Goal: Use online tool/utility: Utilize a website feature to perform a specific function

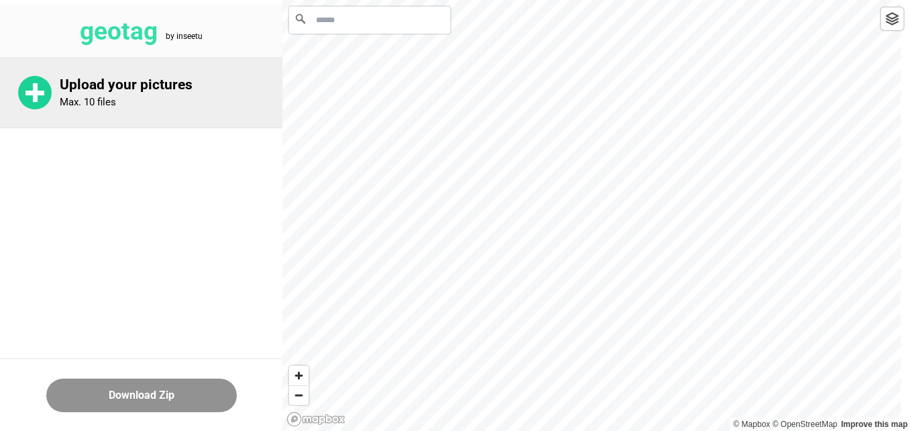
click at [27, 92] on rect at bounding box center [34, 93] width 19 height 5
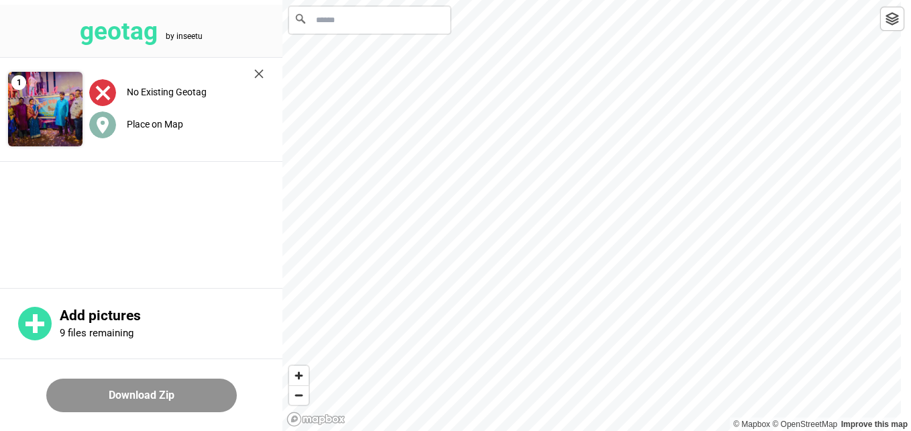
click at [171, 127] on label "Place on Map" at bounding box center [155, 124] width 56 height 11
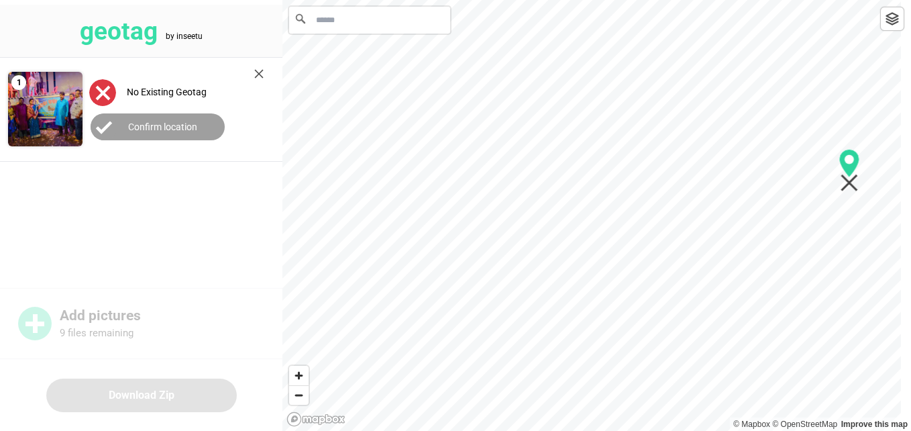
click at [850, 0] on div at bounding box center [596, 0] width 628 height 0
click at [856, 0] on div at bounding box center [596, 0] width 628 height 0
click at [798, 0] on div at bounding box center [596, 0] width 628 height 0
drag, startPoint x: 359, startPoint y: 332, endPoint x: 855, endPoint y: 233, distance: 505.3
click at [855, 233] on circle "Map marker" at bounding box center [854, 233] width 9 height 9
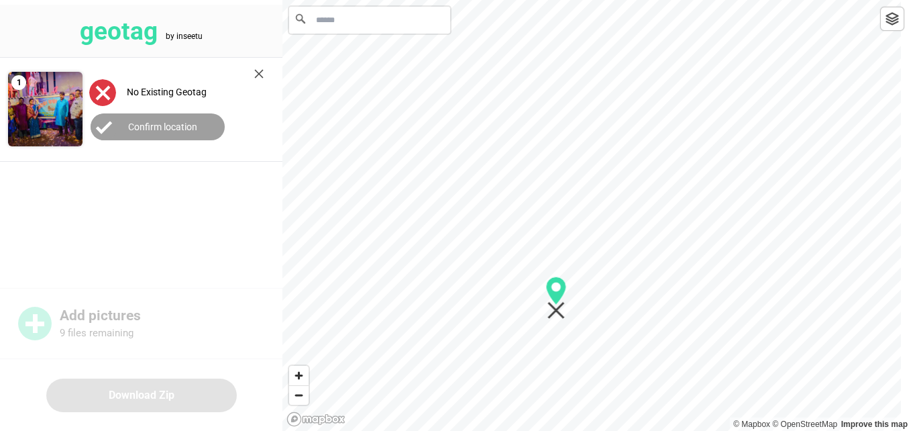
click at [364, 25] on input "Search" at bounding box center [369, 20] width 161 height 27
click at [200, 131] on button "Confirm location" at bounding box center [158, 126] width 134 height 27
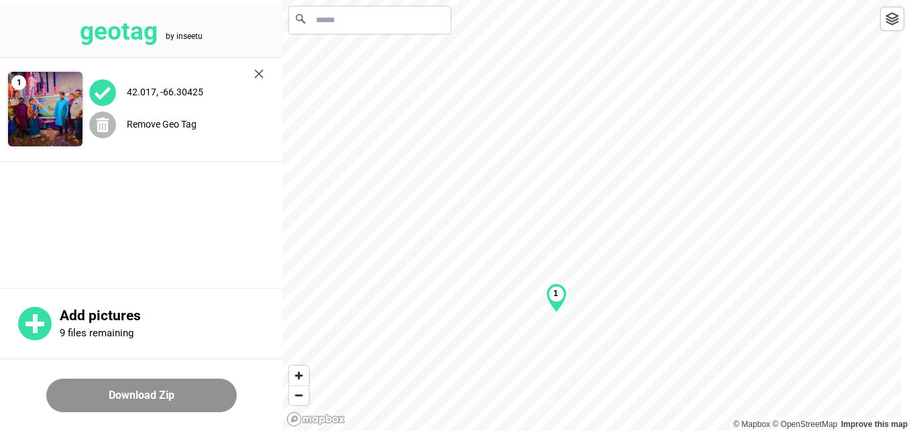
click at [174, 127] on label "Remove Geo Tag" at bounding box center [162, 124] width 70 height 11
click at [351, 27] on input "Search" at bounding box center [369, 20] width 161 height 27
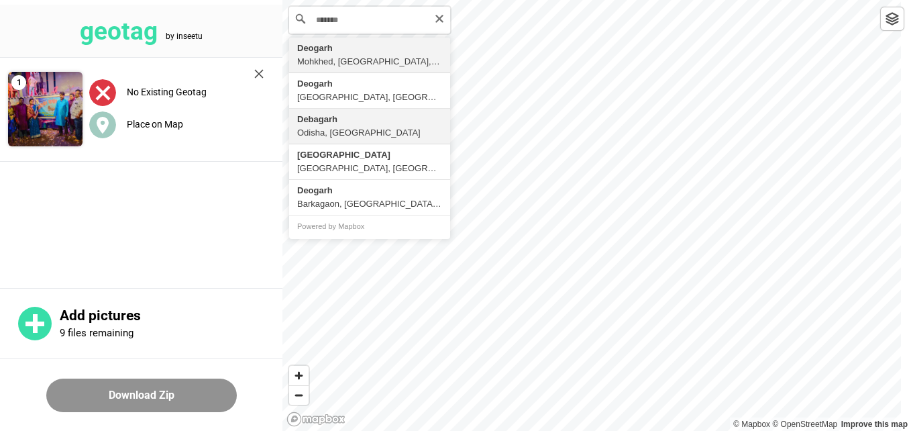
type input "**********"
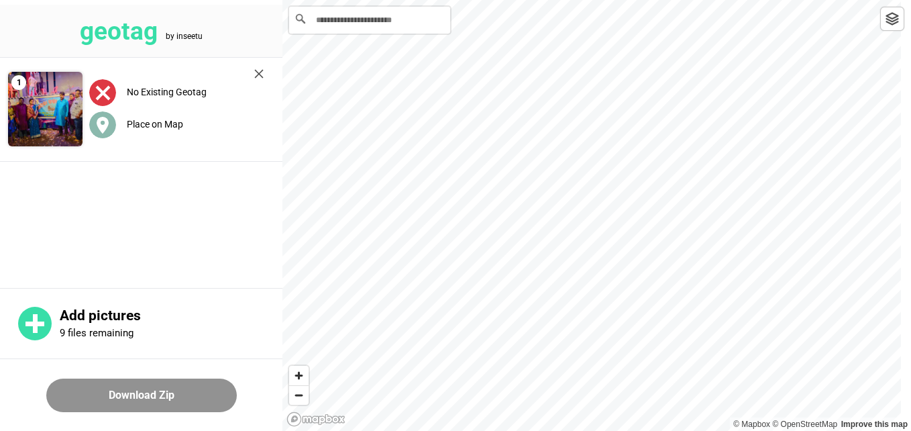
click at [153, 124] on label "Place on Map" at bounding box center [155, 124] width 56 height 11
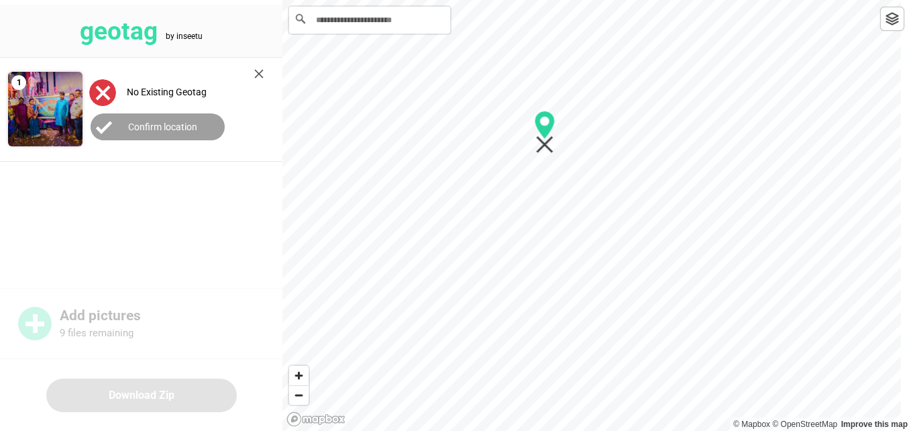
drag, startPoint x: 592, startPoint y: 212, endPoint x: 545, endPoint y: 129, distance: 95.5
click at [545, 129] on icon "Map marker" at bounding box center [544, 125] width 20 height 28
click at [206, 125] on button "Confirm location" at bounding box center [158, 126] width 134 height 27
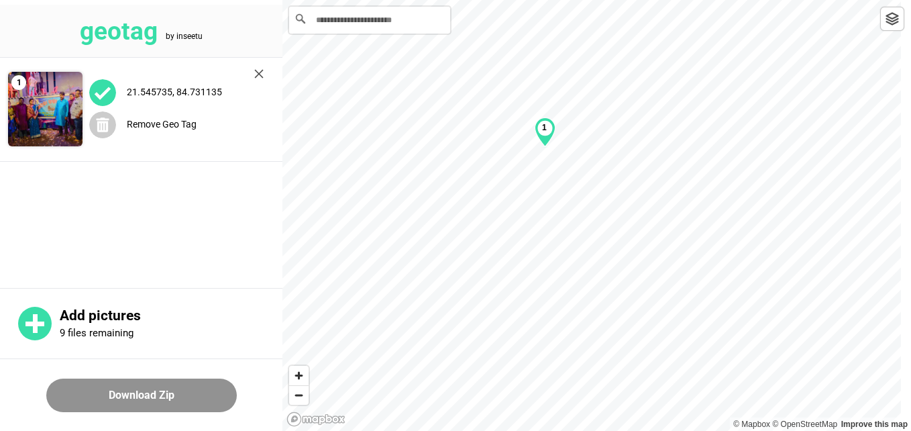
click at [154, 390] on button "Download Zip" at bounding box center [141, 395] width 190 height 34
